Goal: Information Seeking & Learning: Compare options

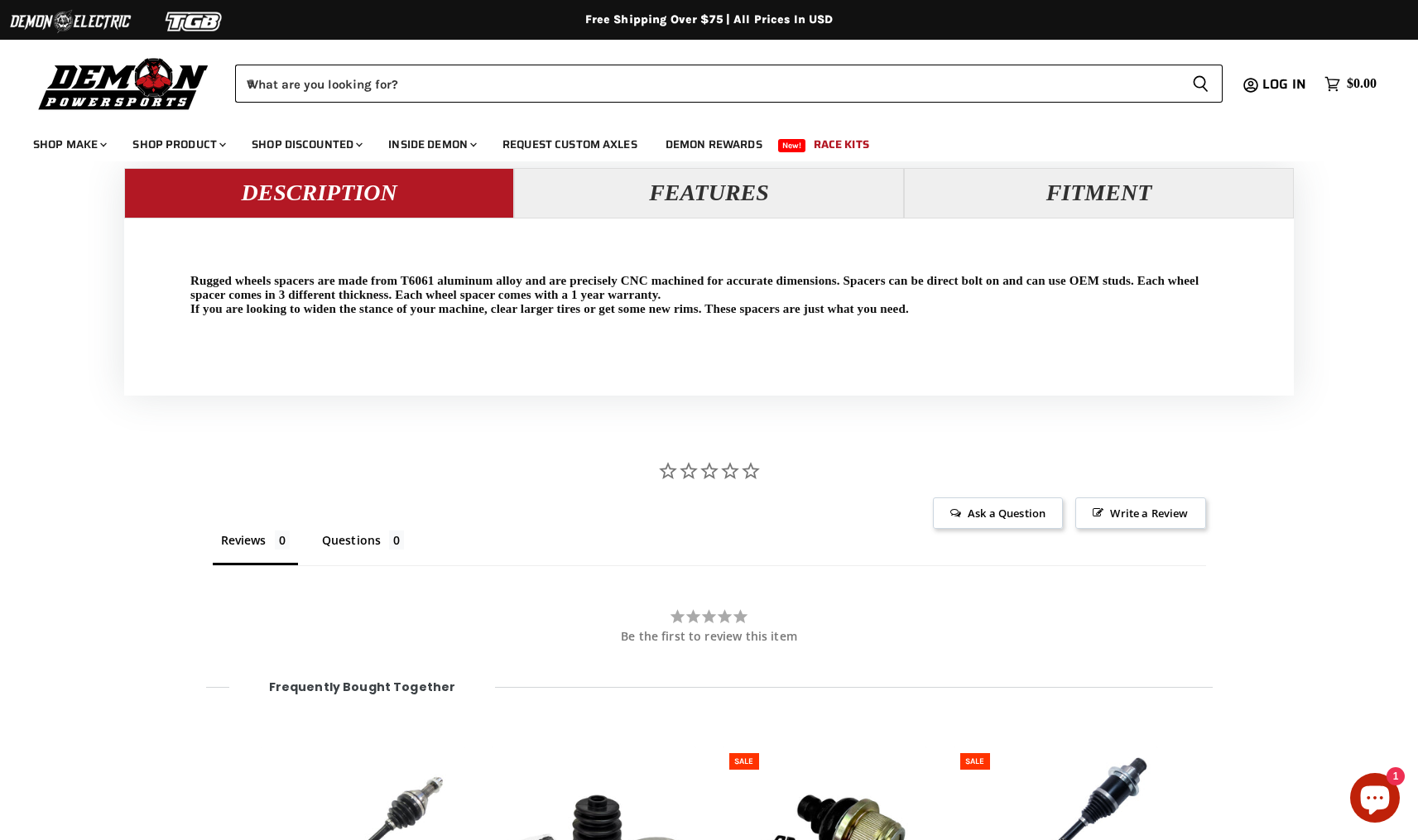
scroll to position [1600, 0]
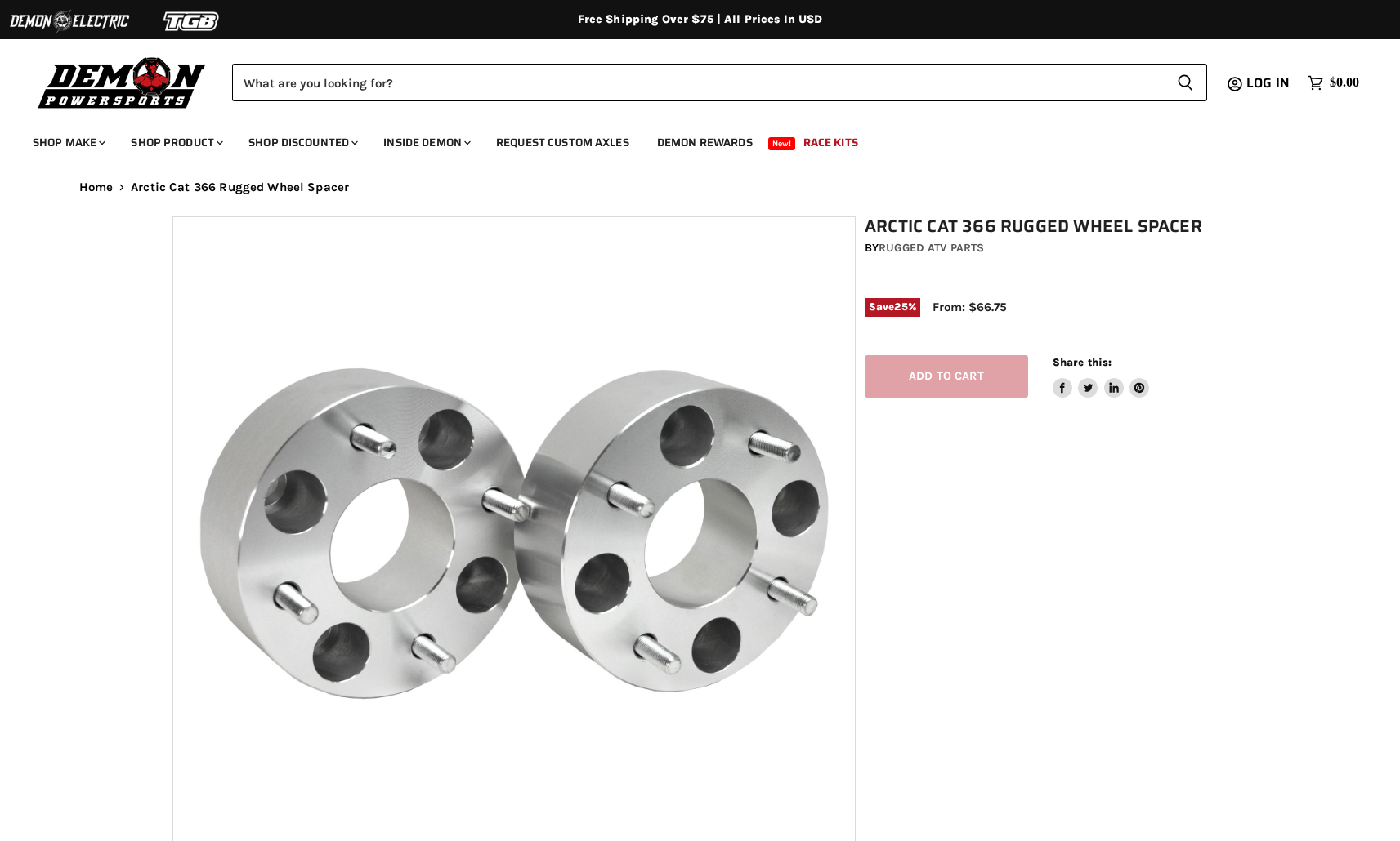
select select "******"
